Goal: Task Accomplishment & Management: Use online tool/utility

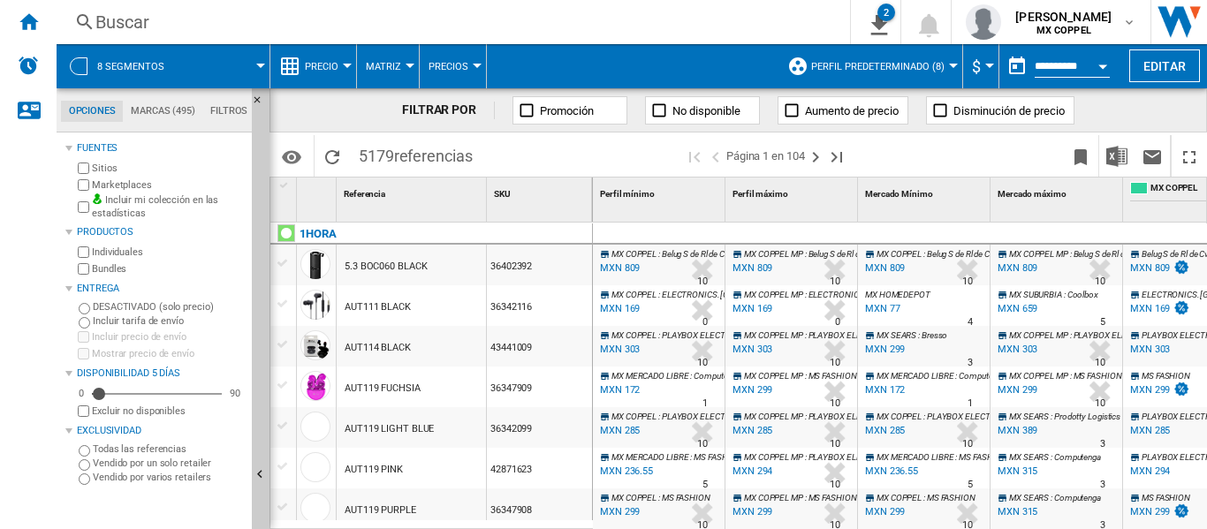
scroll to position [21, 0]
click at [232, 116] on md-tab-item "Filtros" at bounding box center [228, 111] width 53 height 21
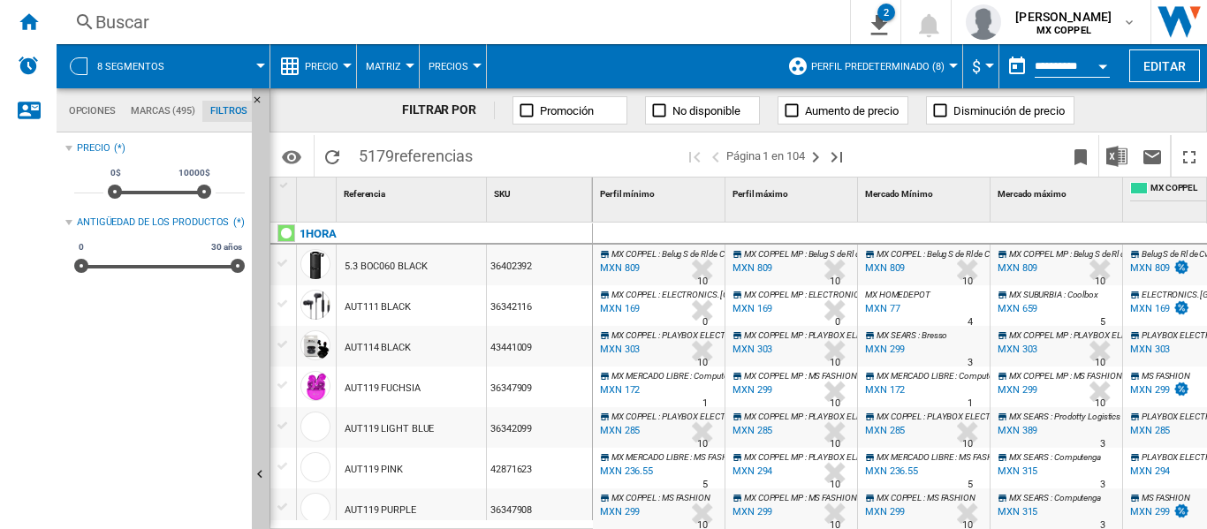
scroll to position [115, 0]
click at [81, 110] on md-tab-item "Opciones" at bounding box center [92, 111] width 62 height 21
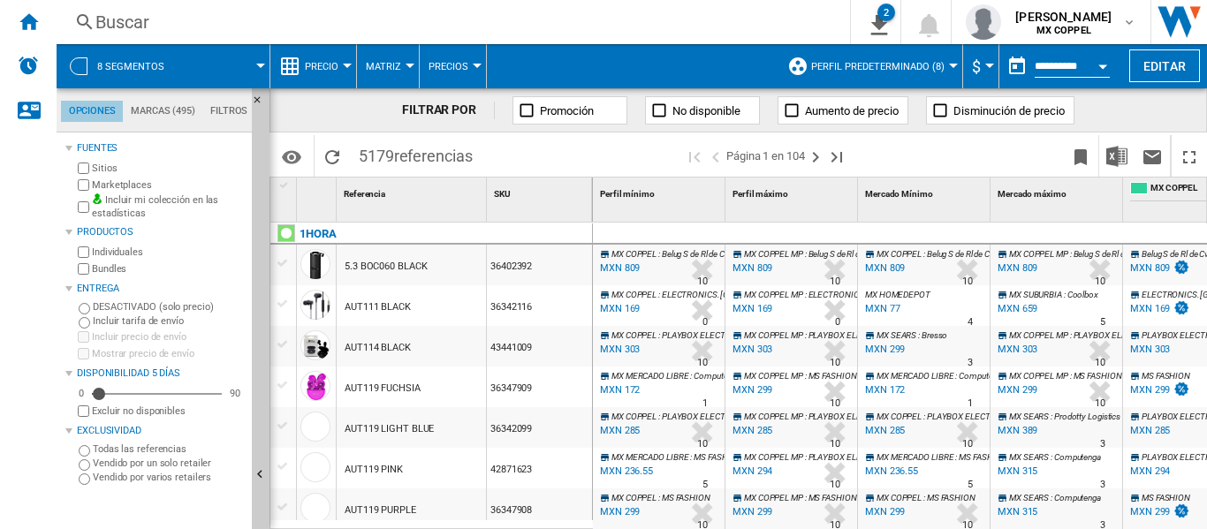
scroll to position [21, 0]
click at [167, 110] on md-tab-item "Marcas (495)" at bounding box center [163, 111] width 80 height 21
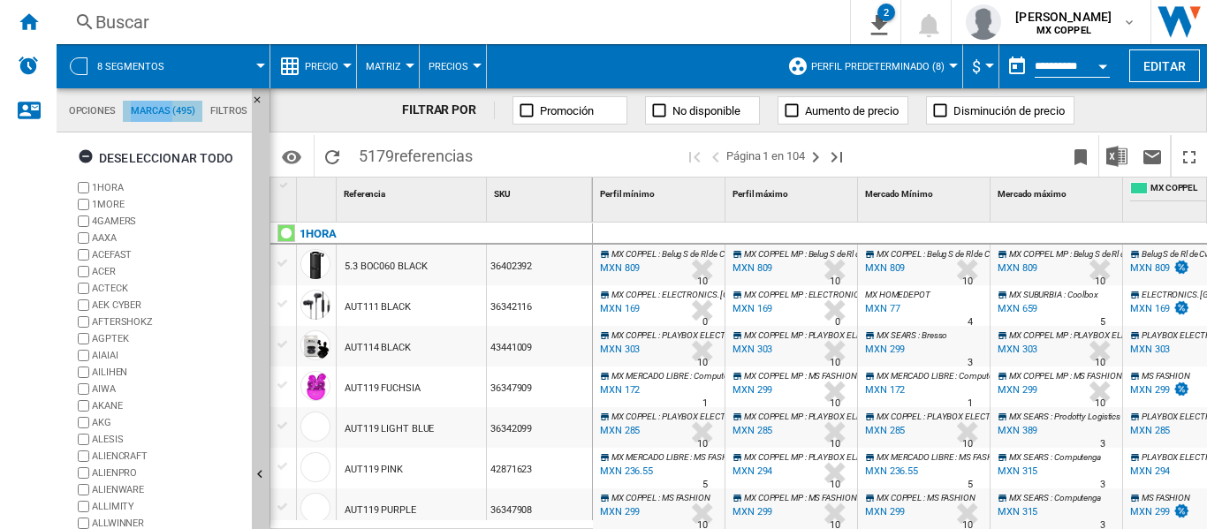
scroll to position [68, 0]
click at [208, 116] on md-tab-item "Filtros" at bounding box center [228, 111] width 53 height 21
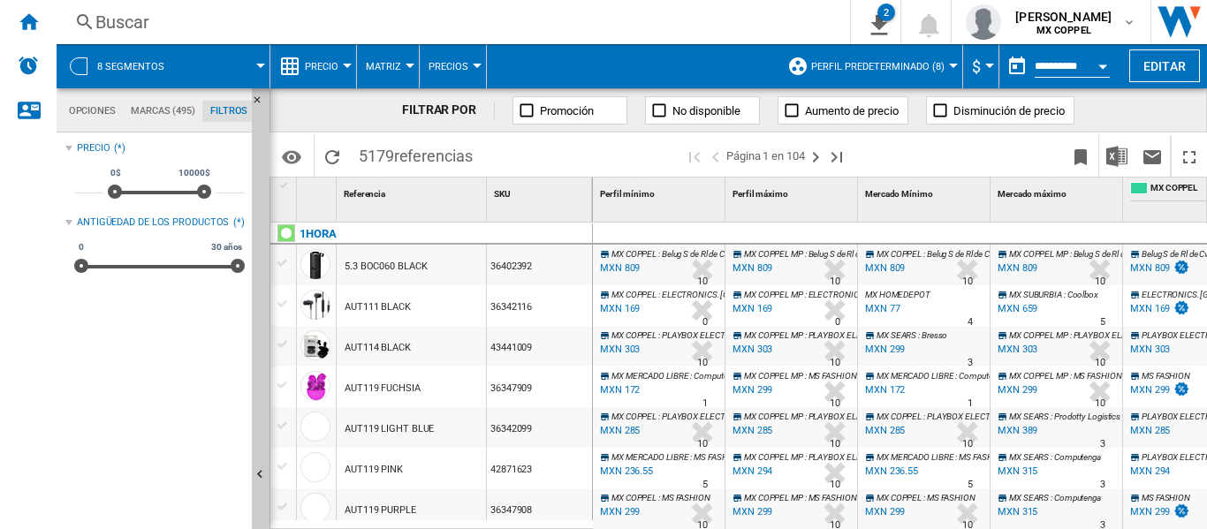
click at [219, 112] on md-tab-item "Filtros" at bounding box center [228, 111] width 53 height 21
click at [60, 110] on md-tabs-canvas "Opciones Marcas (495) Filtros Opciones Marcas (495) Filtros" at bounding box center [163, 110] width 212 height 44
click at [80, 108] on md-tab-item "Opciones" at bounding box center [92, 111] width 62 height 21
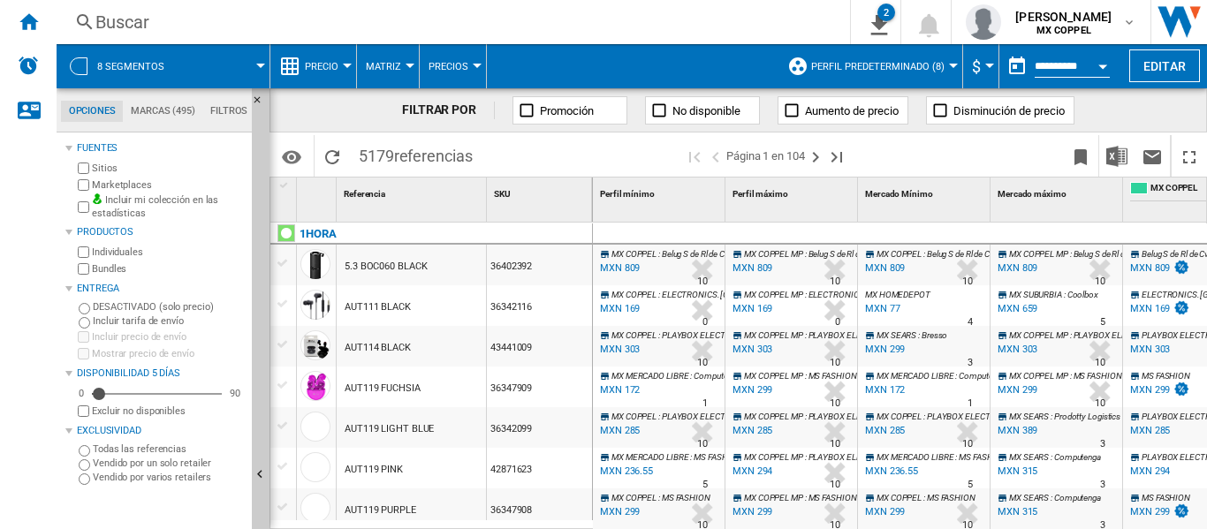
scroll to position [21, 0]
click at [260, 57] on span at bounding box center [225, 66] width 72 height 44
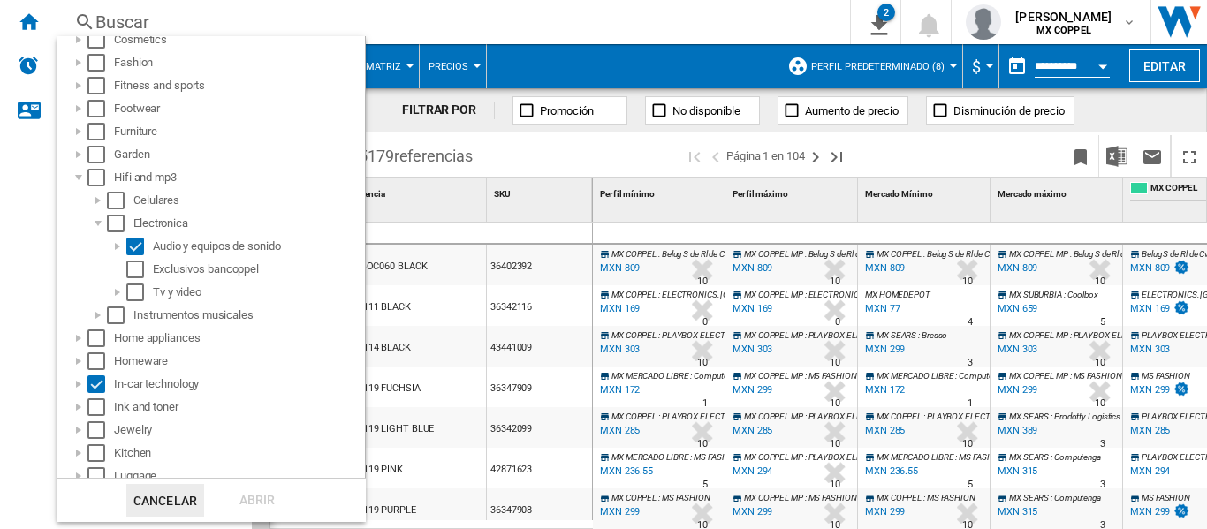
scroll to position [354, 0]
click at [139, 288] on div "Select" at bounding box center [135, 292] width 18 height 18
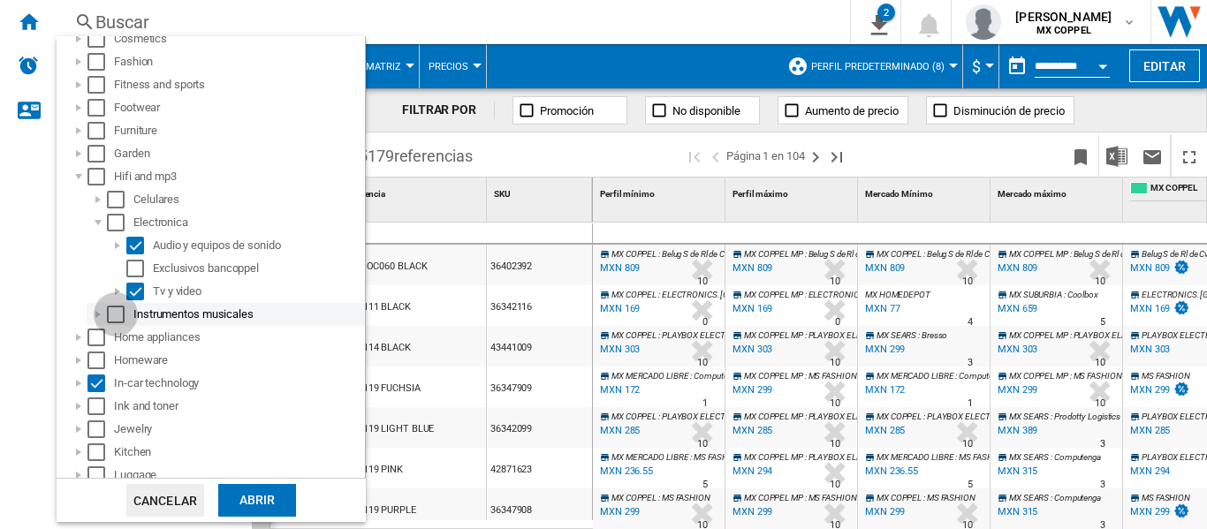
click at [112, 310] on div "Select" at bounding box center [116, 315] width 18 height 18
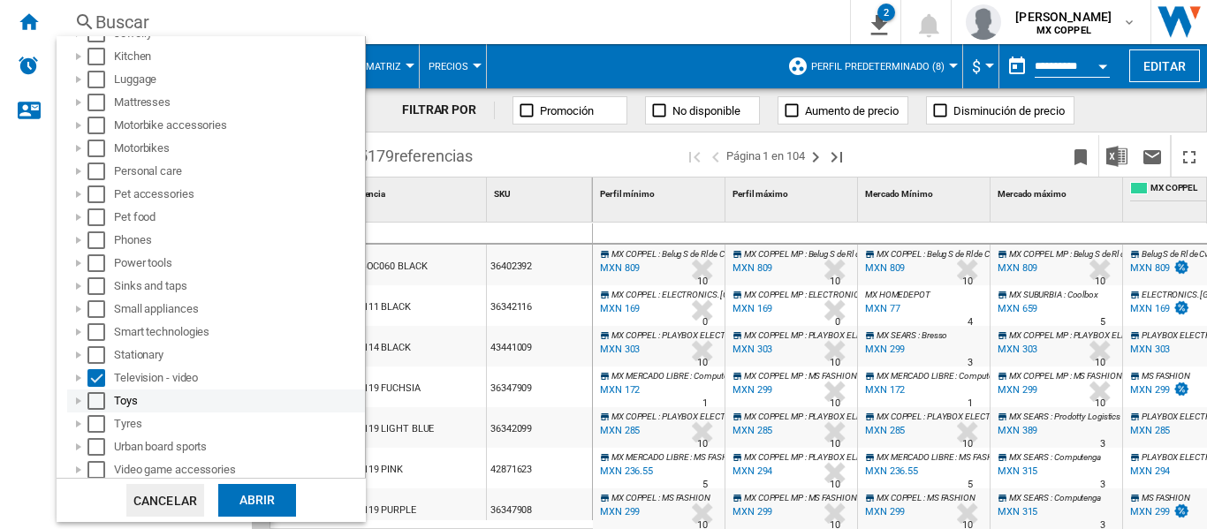
scroll to position [776, 0]
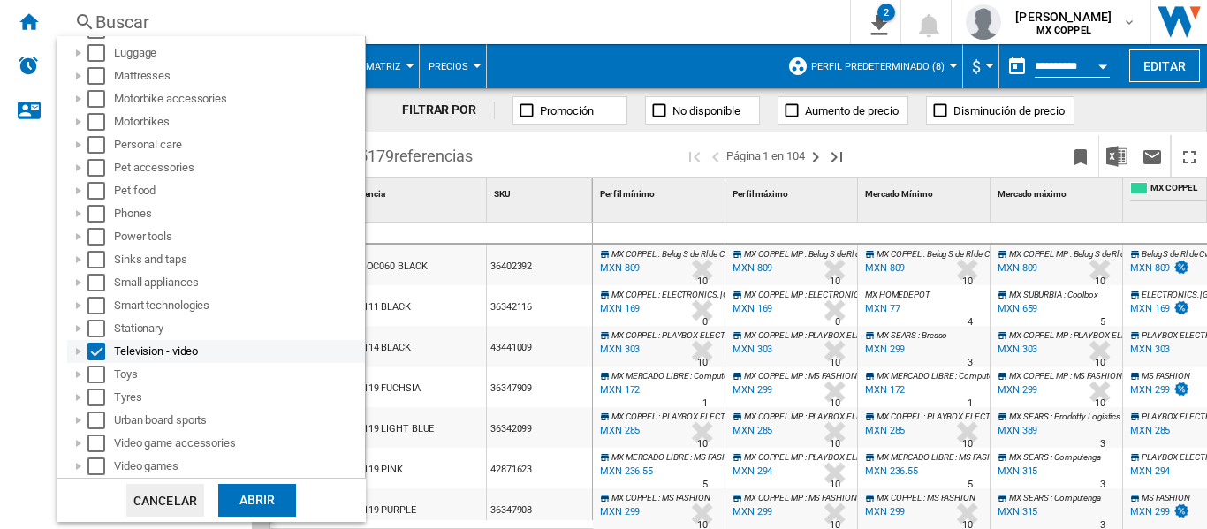
click at [80, 353] on div at bounding box center [79, 352] width 18 height 18
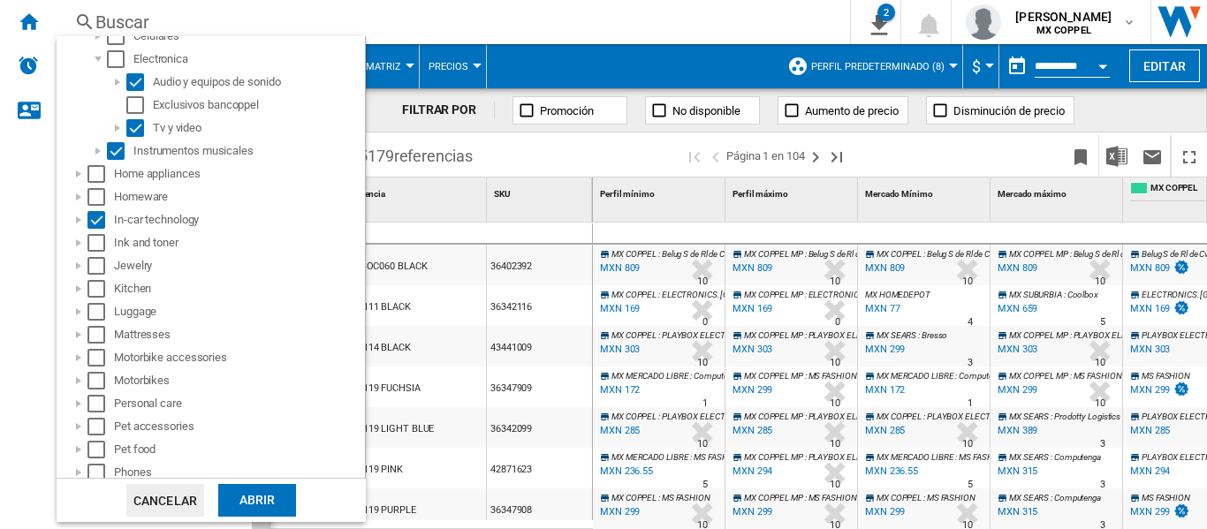
scroll to position [491, 0]
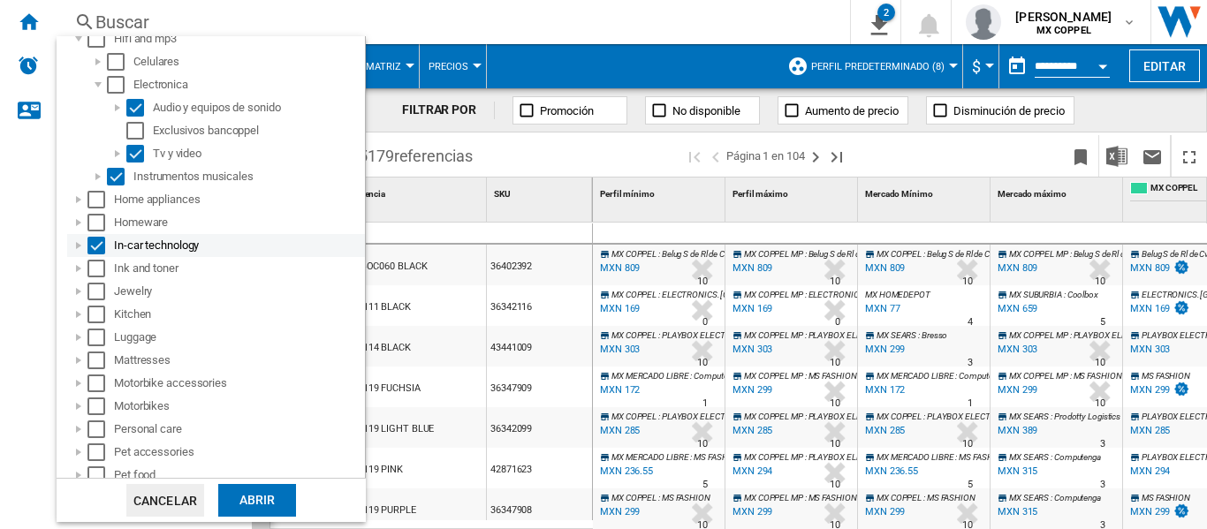
click at [79, 247] on div at bounding box center [79, 246] width 18 height 18
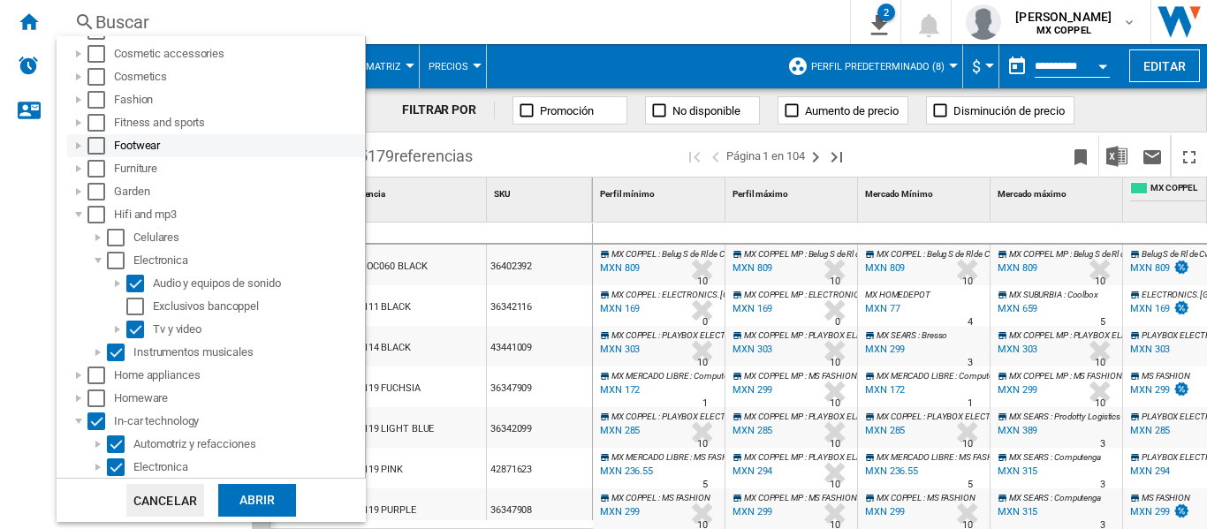
scroll to position [354, 0]
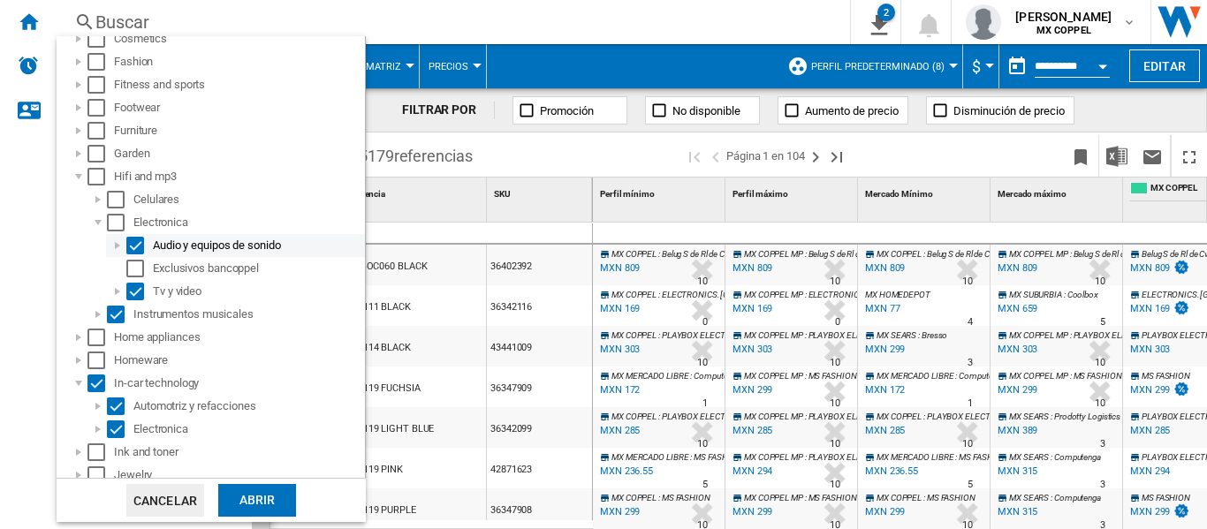
click at [117, 247] on div at bounding box center [118, 246] width 18 height 18
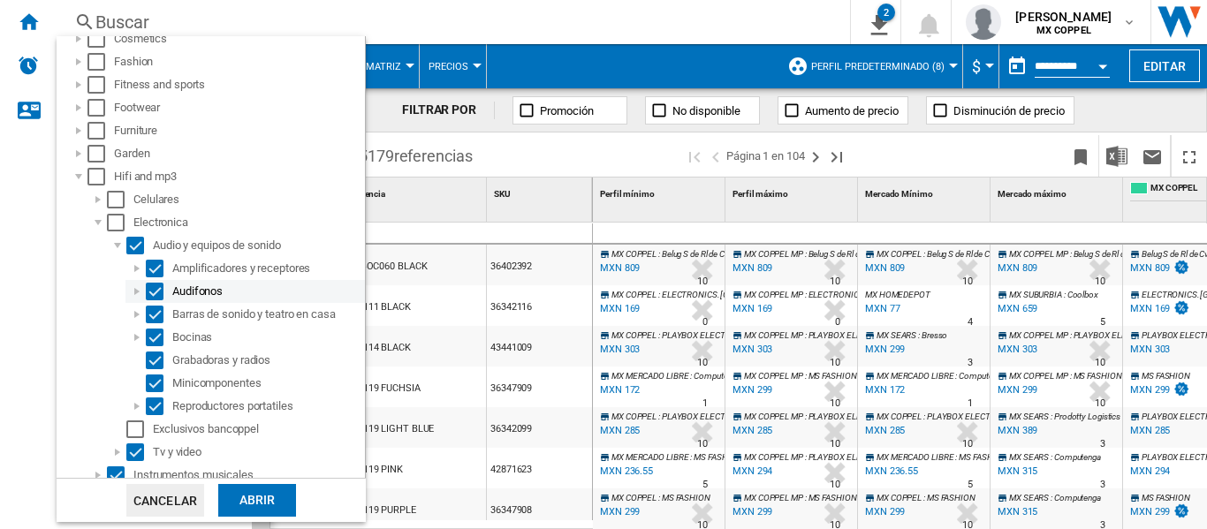
click at [140, 293] on div at bounding box center [137, 292] width 18 height 18
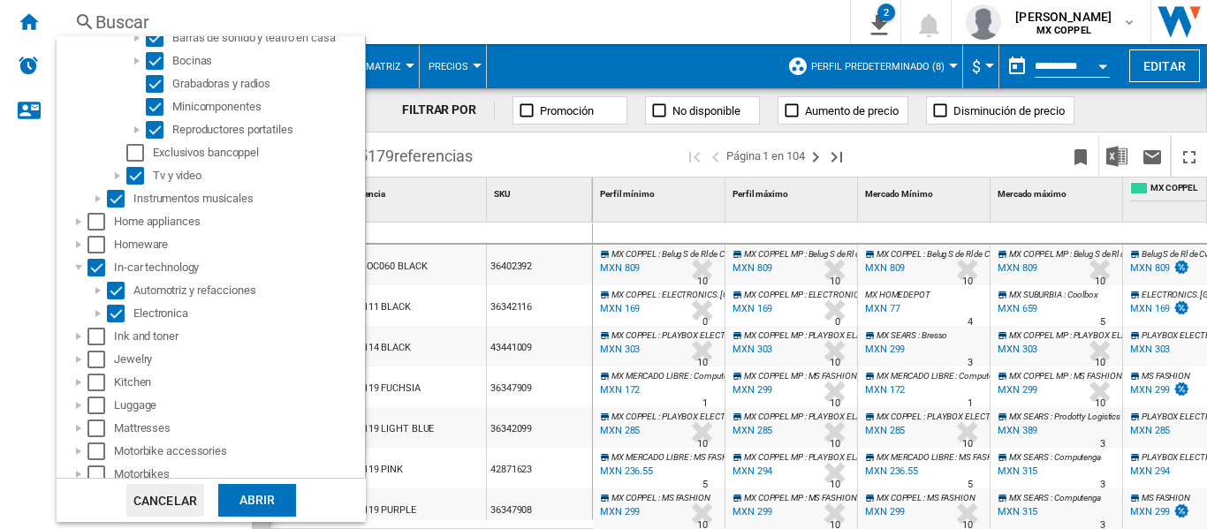
scroll to position [796, 0]
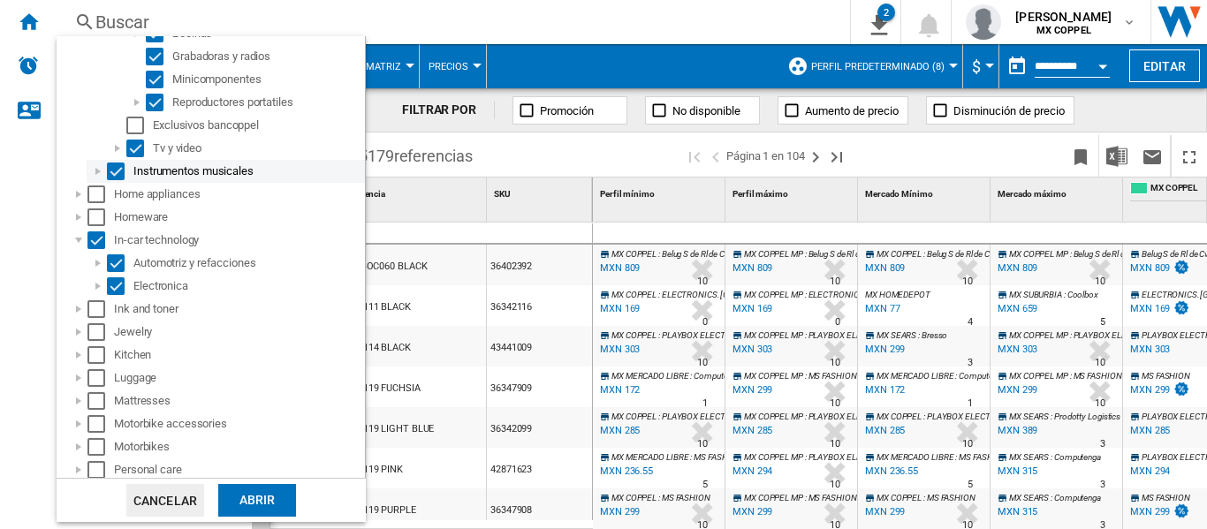
click at [96, 176] on div at bounding box center [98, 172] width 18 height 18
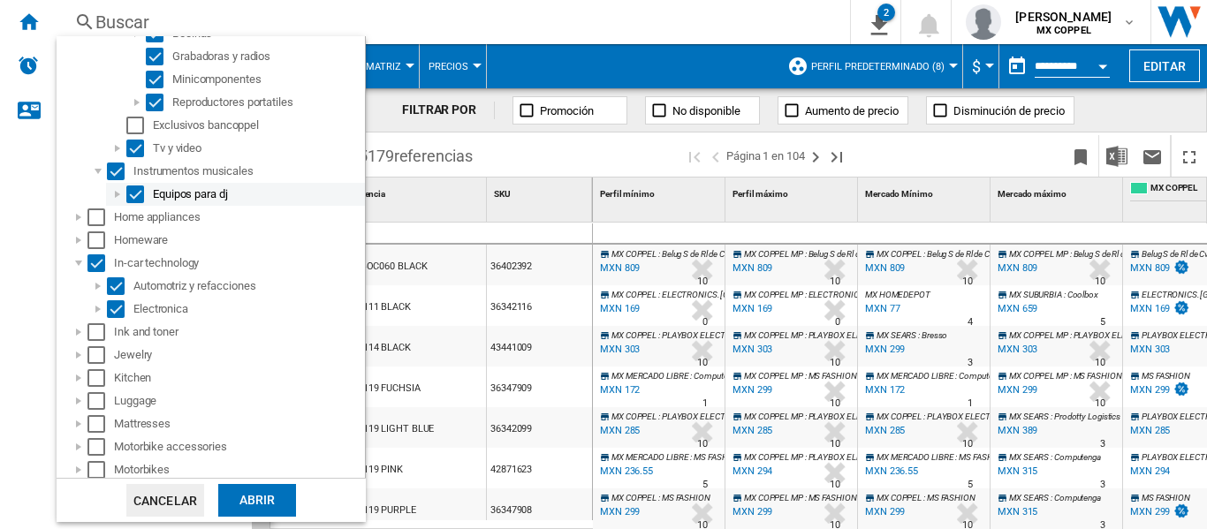
click at [116, 191] on div at bounding box center [118, 195] width 18 height 18
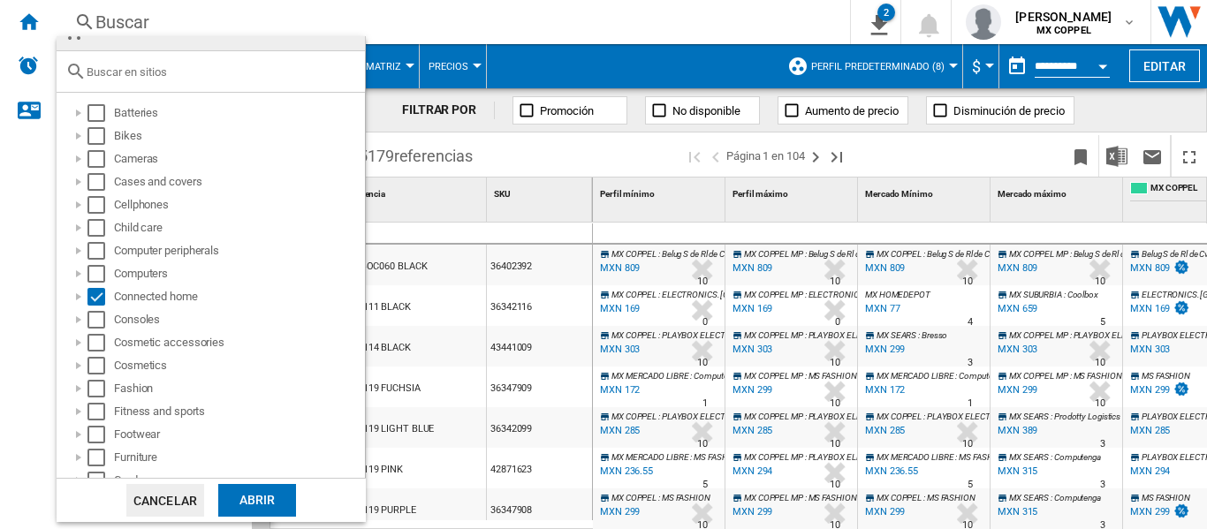
scroll to position [0, 0]
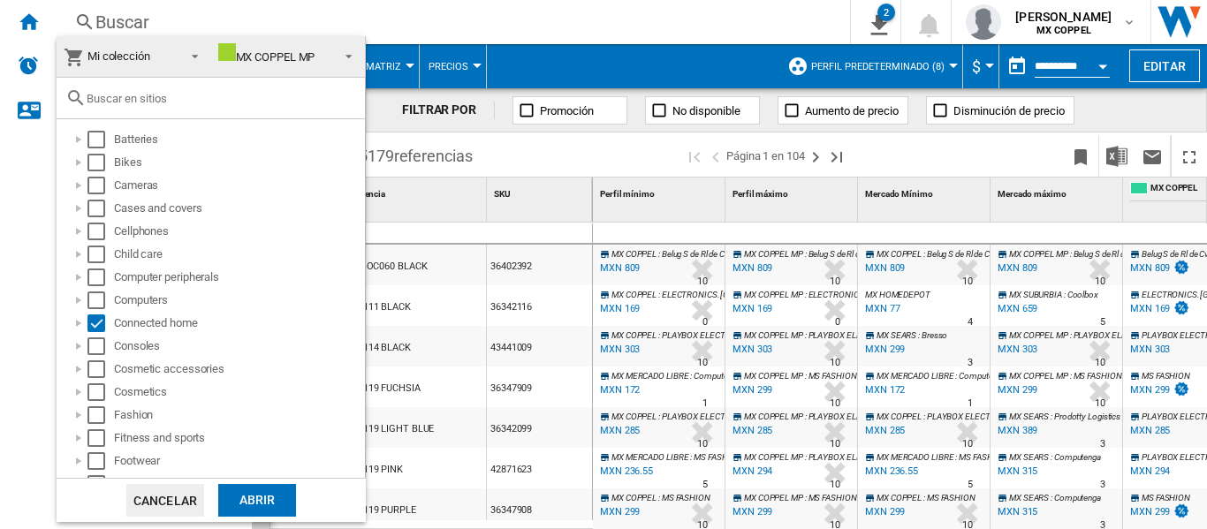
click at [178, 497] on button "Cancelar" at bounding box center [165, 500] width 78 height 33
